Goal: Register for event/course

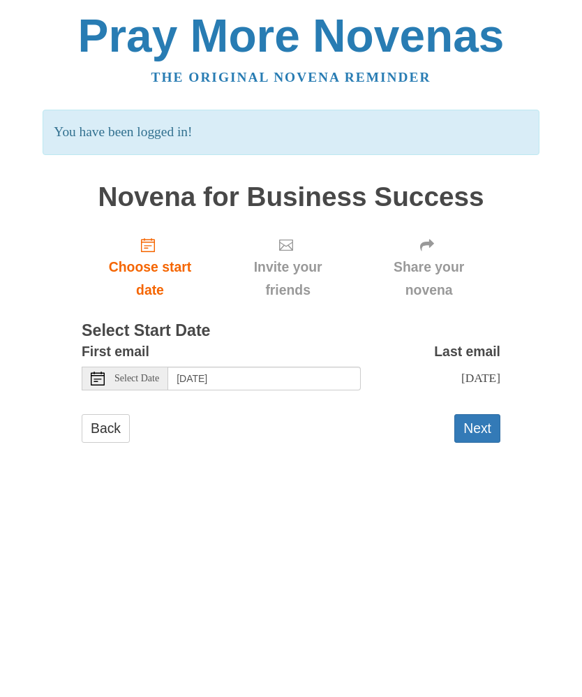
click at [153, 373] on span "Select Date" at bounding box center [136, 378] width 45 height 10
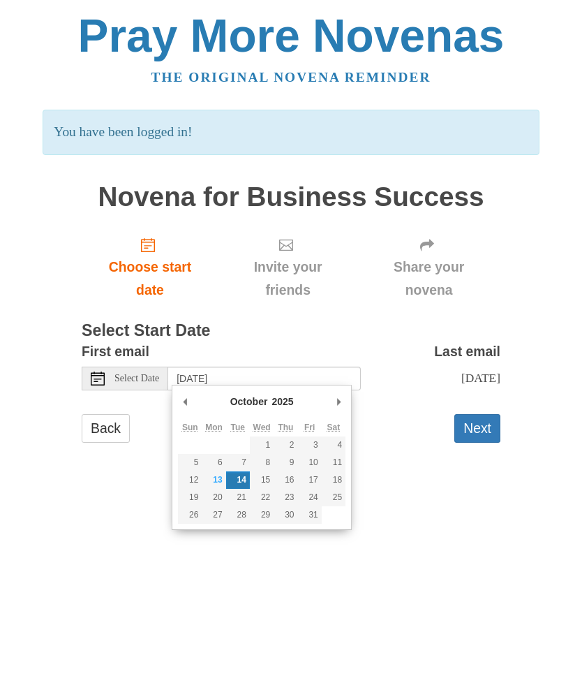
click at [483, 416] on button "Next" at bounding box center [477, 428] width 46 height 29
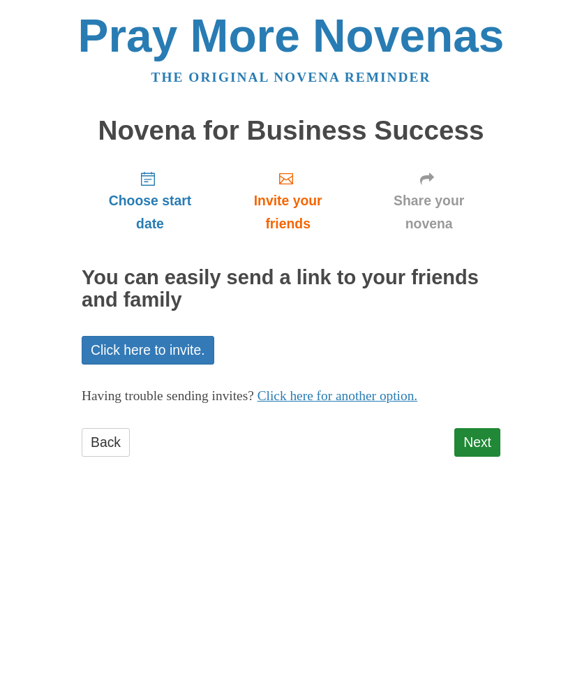
click at [198, 340] on link "Click here to invite." at bounding box center [148, 350] width 133 height 29
click at [393, 391] on link "Click here for another option." at bounding box center [338, 395] width 161 height 15
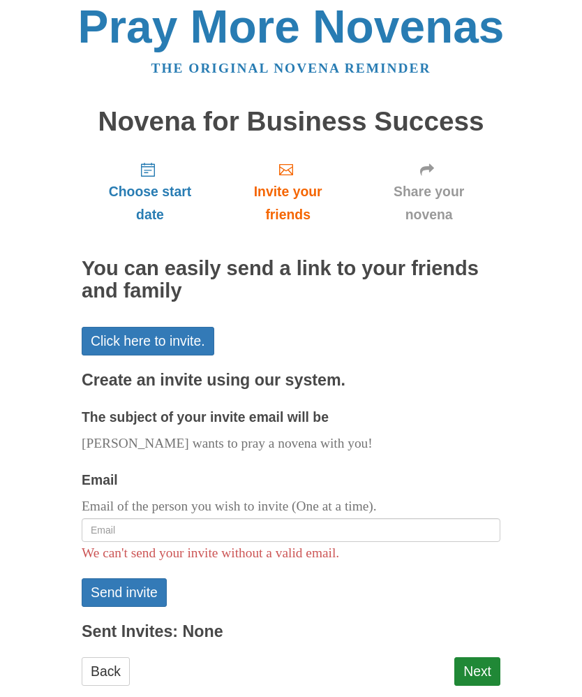
scroll to position [29, 0]
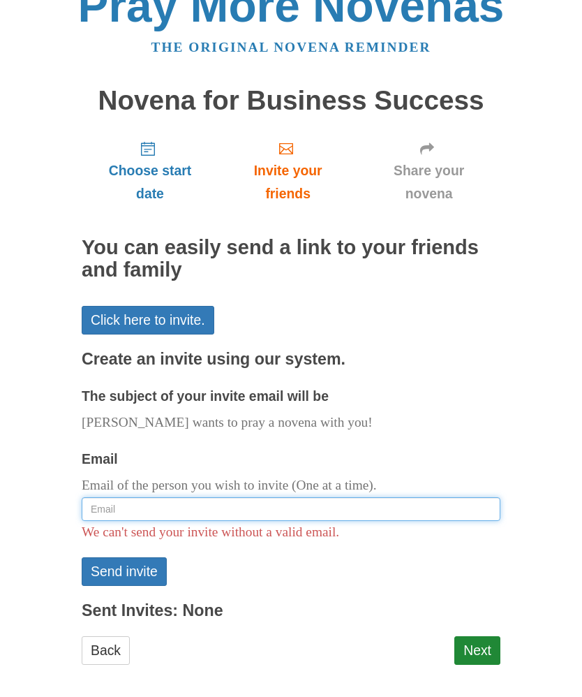
click at [415, 504] on input "Email" at bounding box center [291, 510] width 419 height 24
click at [387, 498] on input "[EMAIL_ADDRESS][DOMAIN_NAME]" at bounding box center [291, 510] width 419 height 24
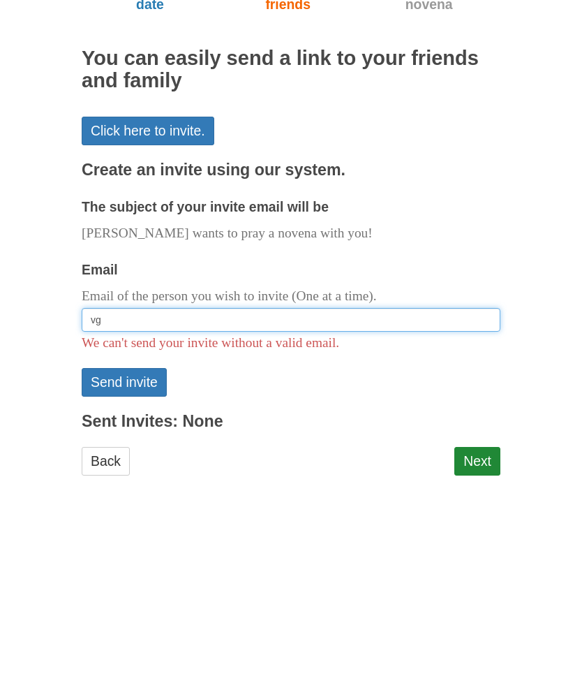
type input "v"
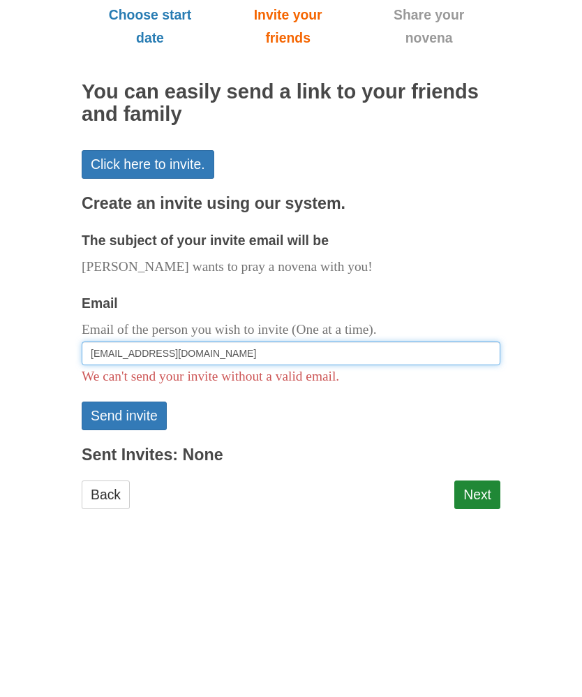
type input "[EMAIL_ADDRESS][DOMAIN_NAME]"
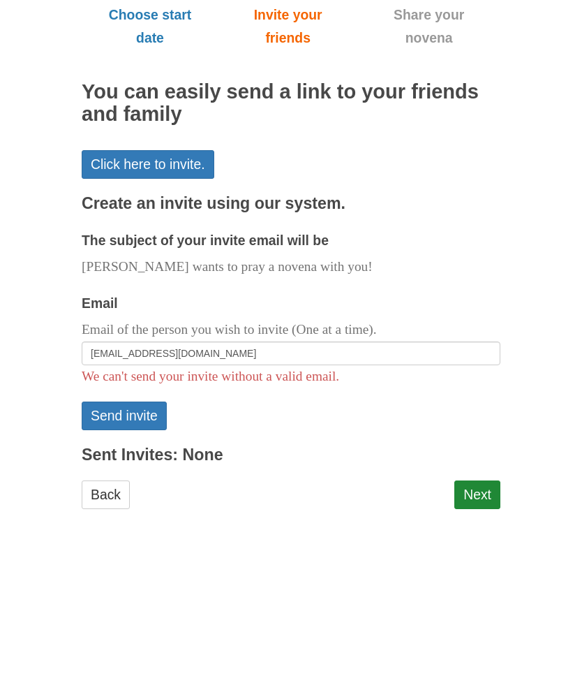
click at [147, 558] on button "Send invite" at bounding box center [124, 572] width 85 height 29
